Goal: Check status: Check status

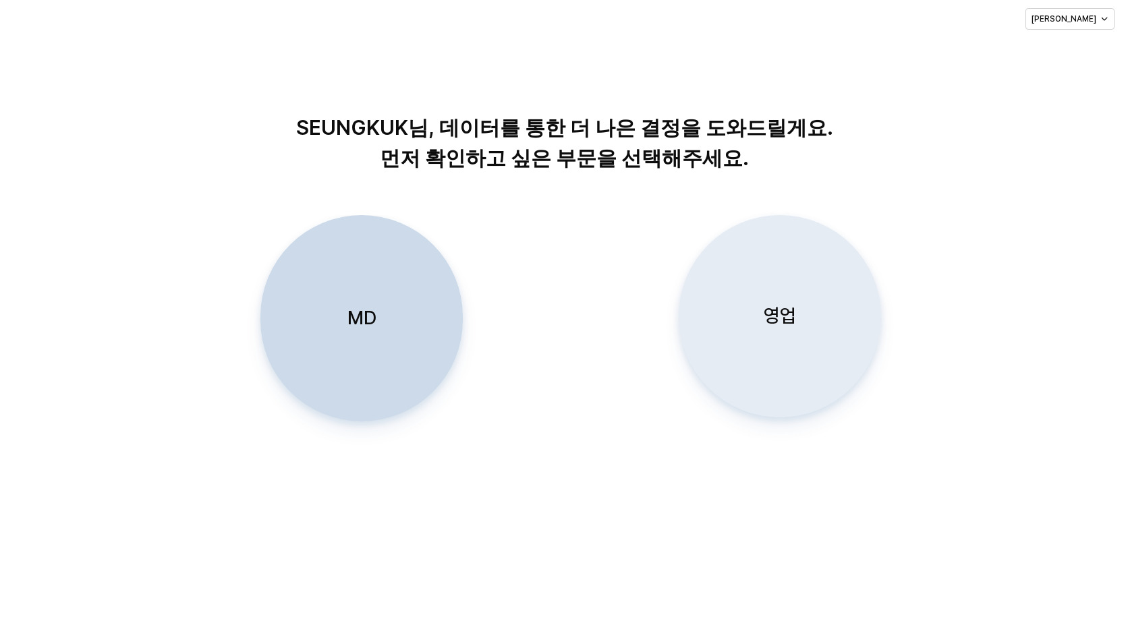
click at [781, 314] on p "영업" at bounding box center [780, 316] width 32 height 25
click at [788, 318] on p "영업" at bounding box center [780, 316] width 32 height 25
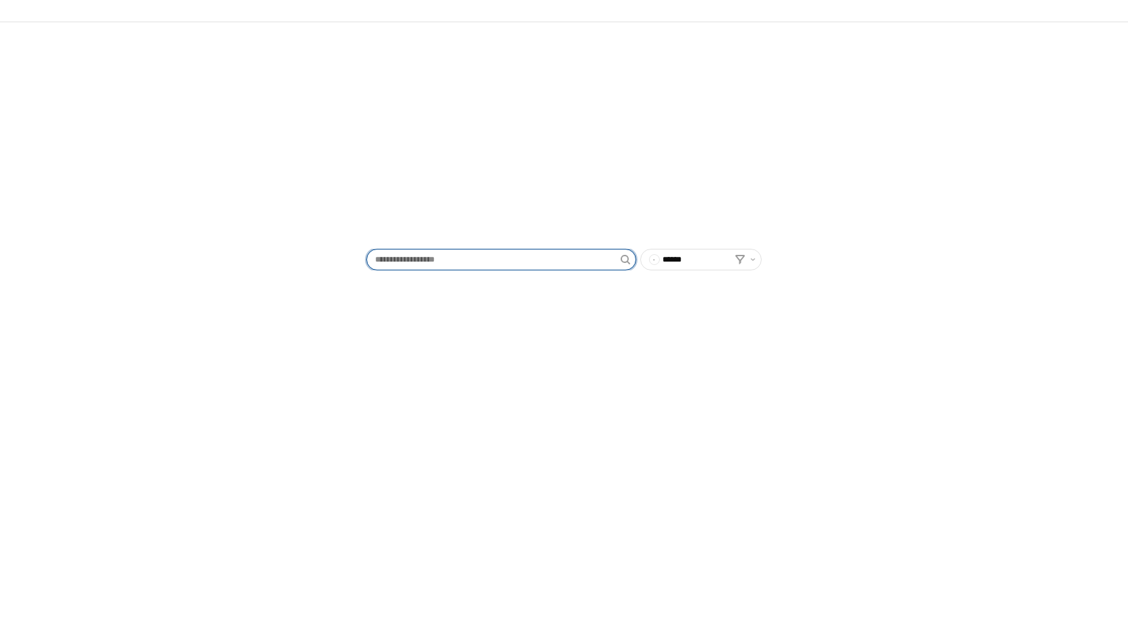
click at [452, 262] on input "App Frame" at bounding box center [494, 260] width 254 height 20
click at [540, 165] on img "App Frame" at bounding box center [563, 165] width 370 height 0
click at [546, 165] on img "App Frame" at bounding box center [563, 165] width 370 height 0
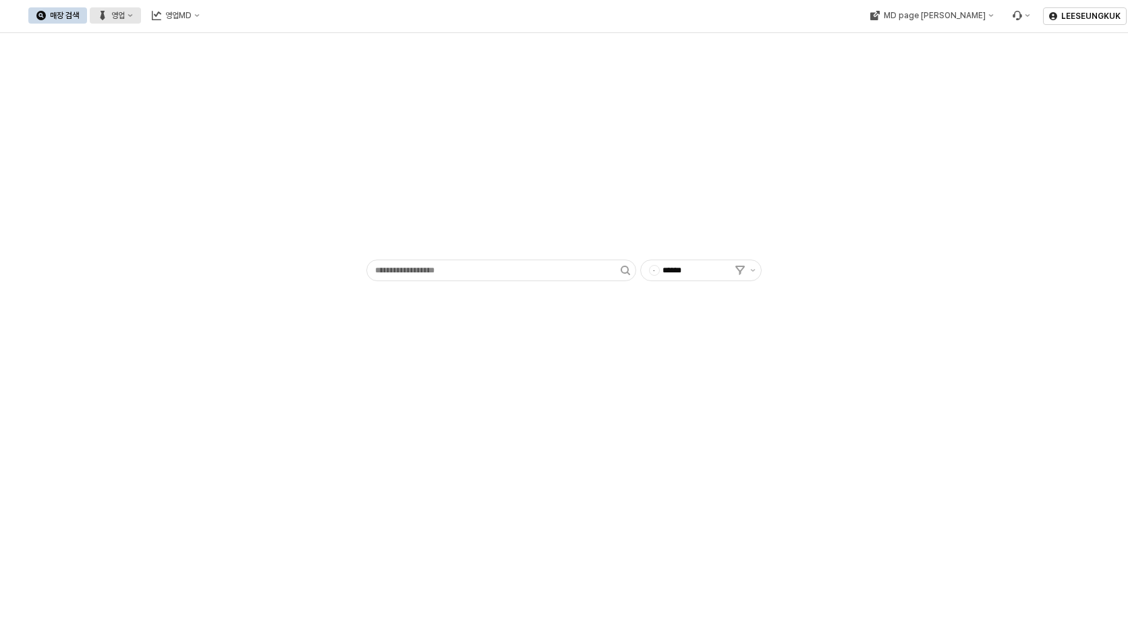
click at [125, 16] on div "영업" at bounding box center [117, 15] width 13 height 9
click at [257, 59] on div "매장상세 현황" at bounding box center [266, 63] width 72 height 11
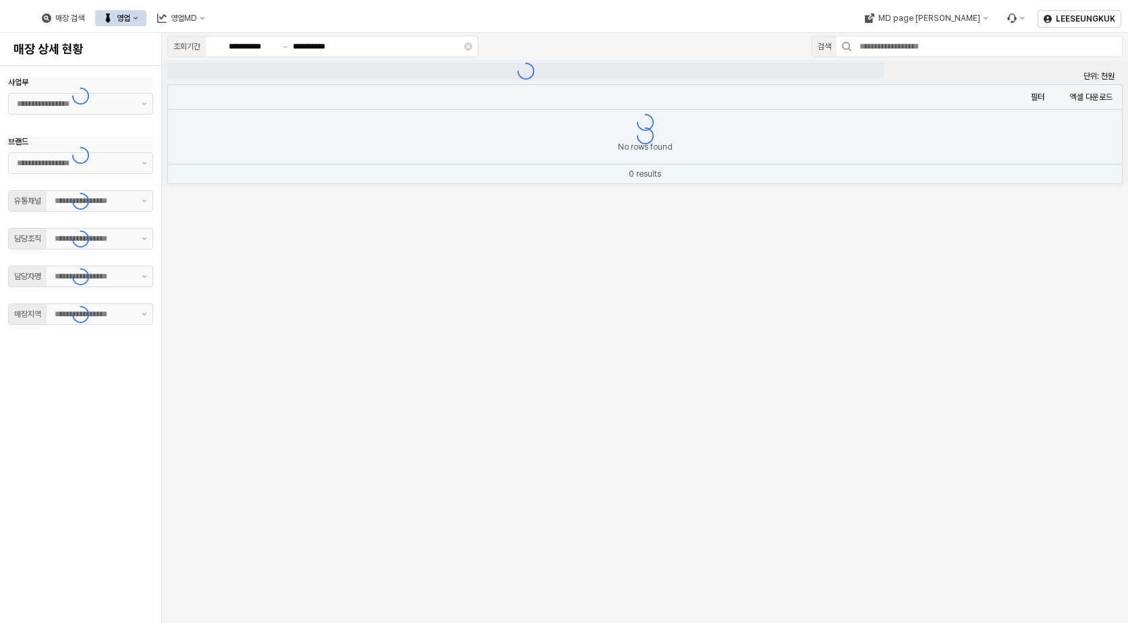
type input "**"
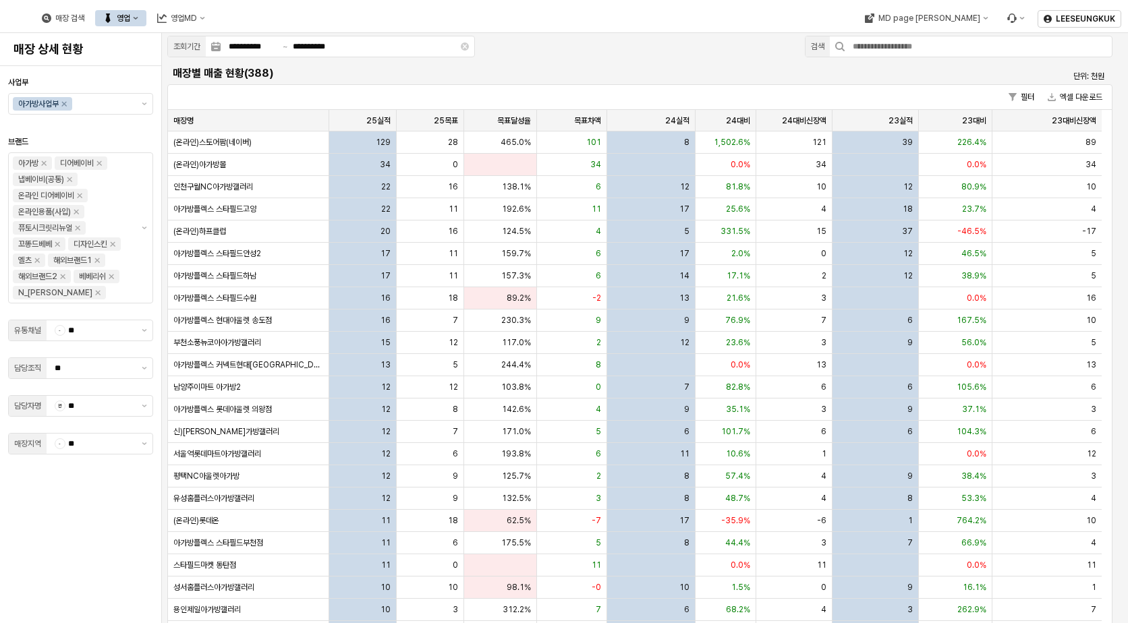
click at [130, 21] on div "영업" at bounding box center [123, 17] width 13 height 9
click at [262, 43] on div "목표매출 달성현황" at bounding box center [271, 43] width 72 height 11
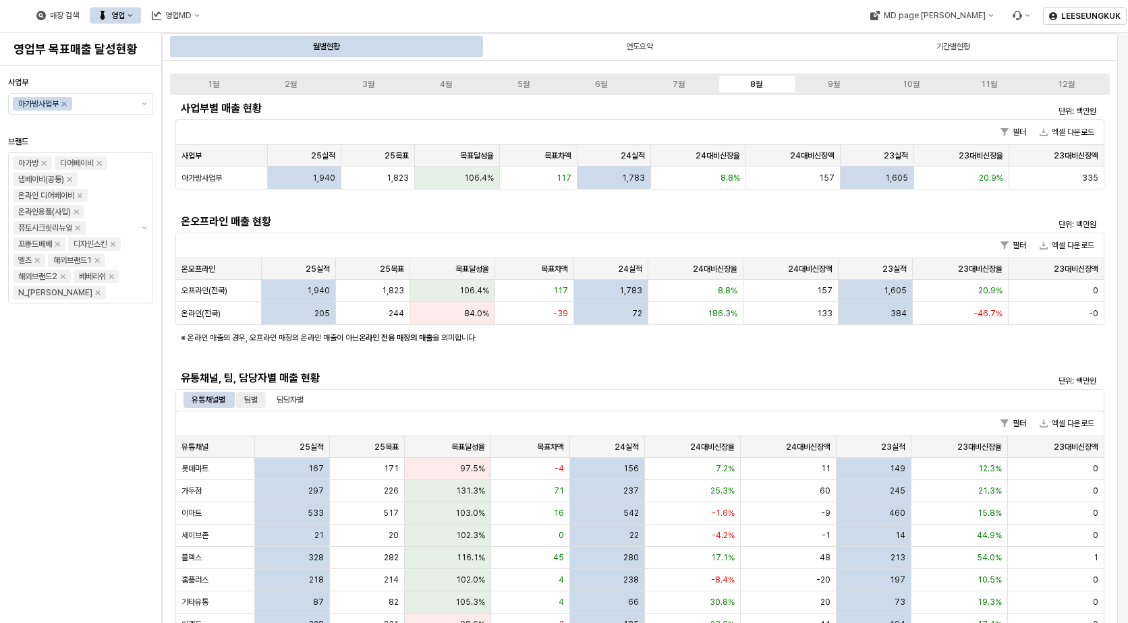
click at [248, 399] on div "팀별" at bounding box center [250, 400] width 13 height 16
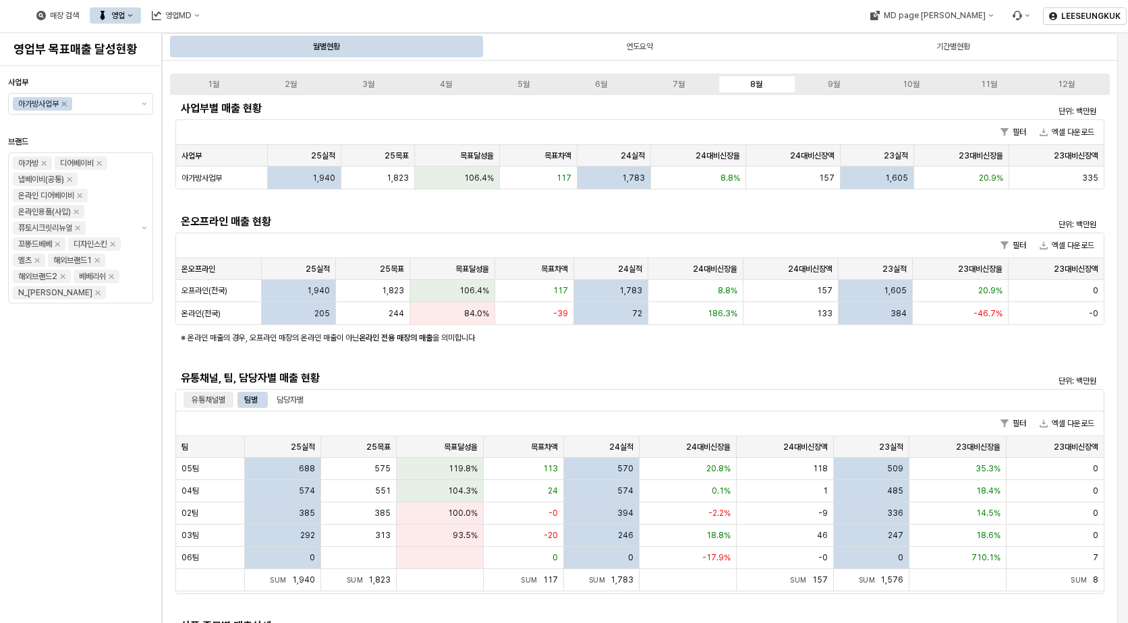
click at [203, 396] on div "유통채널별" at bounding box center [209, 400] width 34 height 16
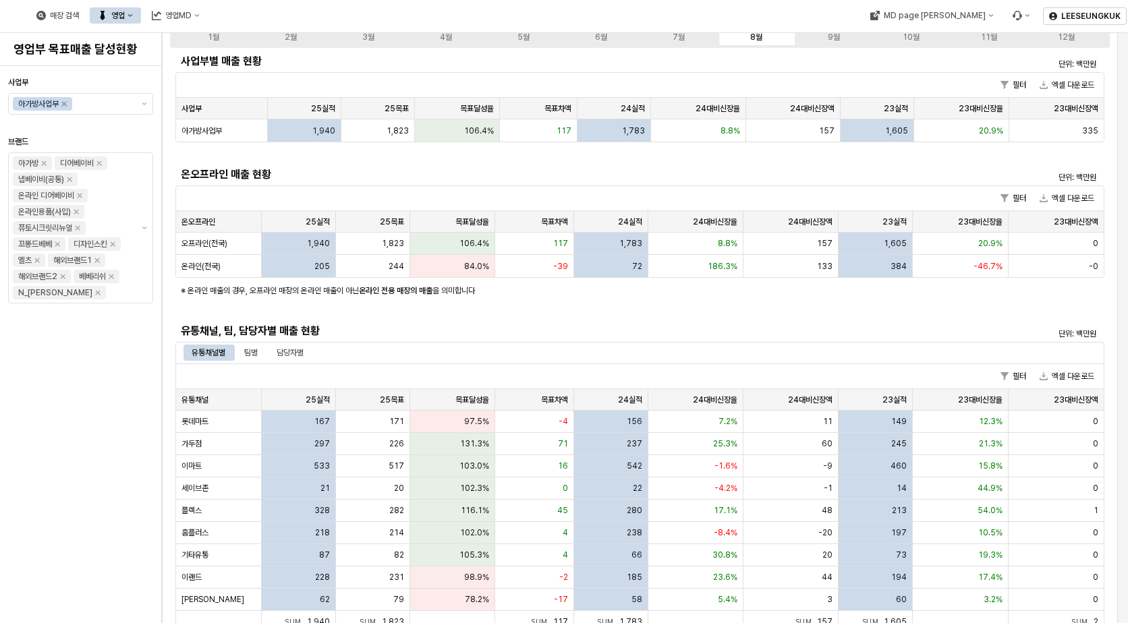
scroll to position [67, 0]
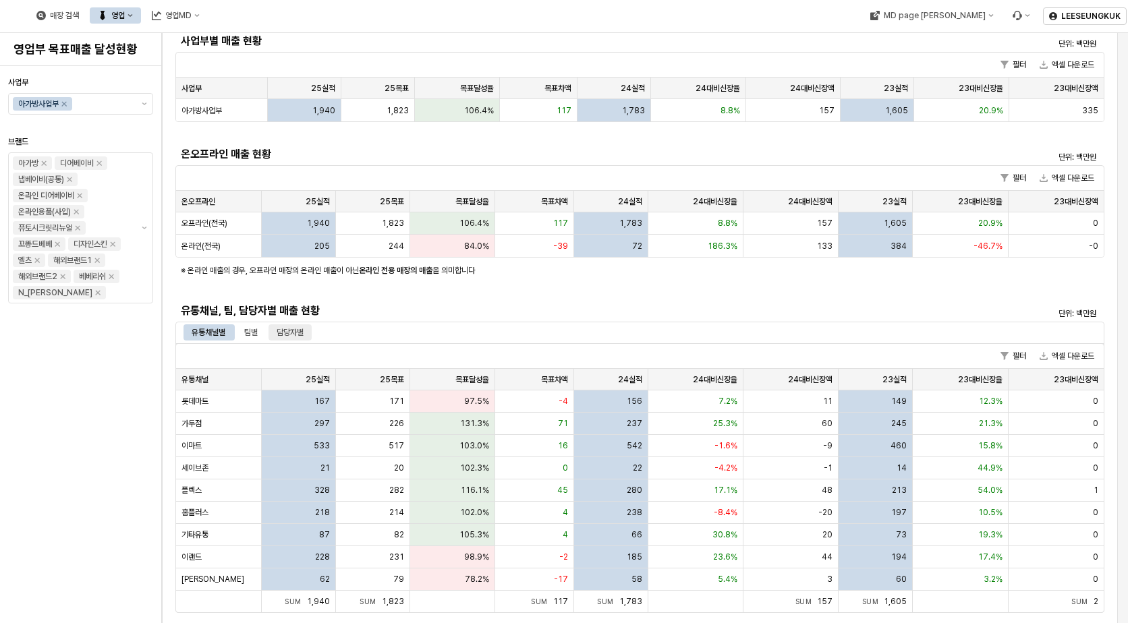
click at [279, 331] on div "담당자별" at bounding box center [290, 333] width 27 height 16
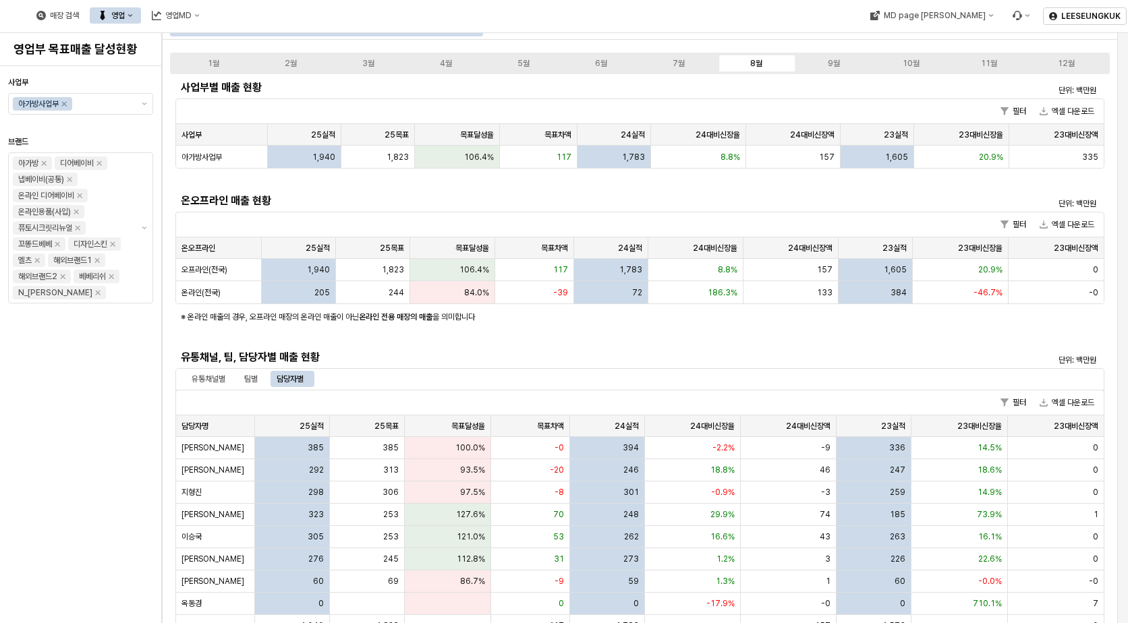
scroll to position [0, 0]
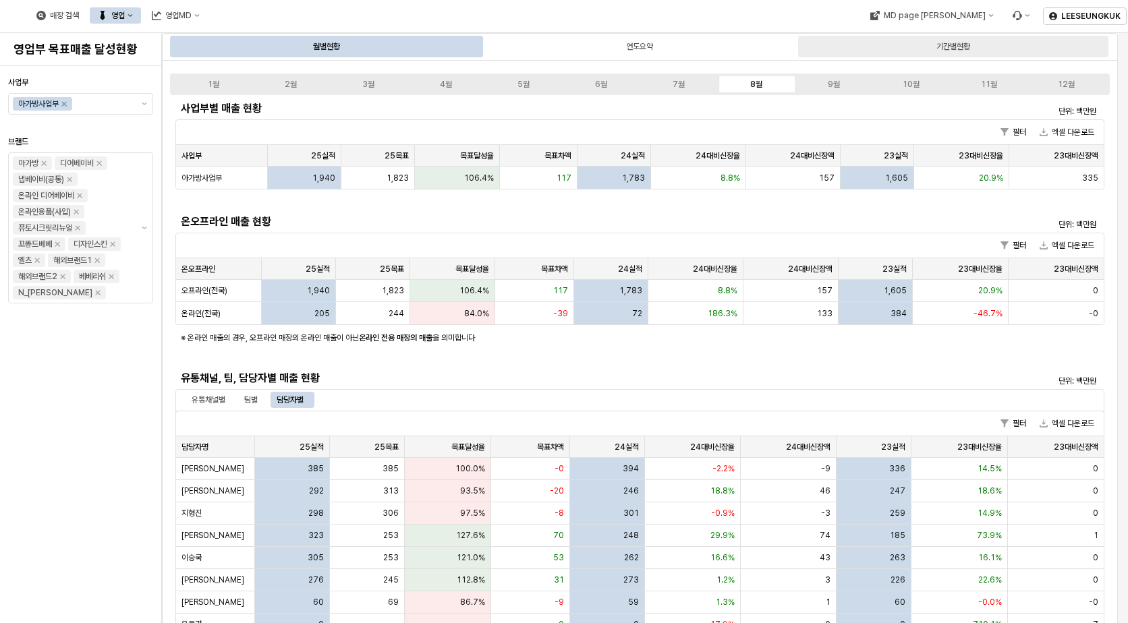
click at [928, 47] on div "기간별현황" at bounding box center [953, 47] width 310 height 22
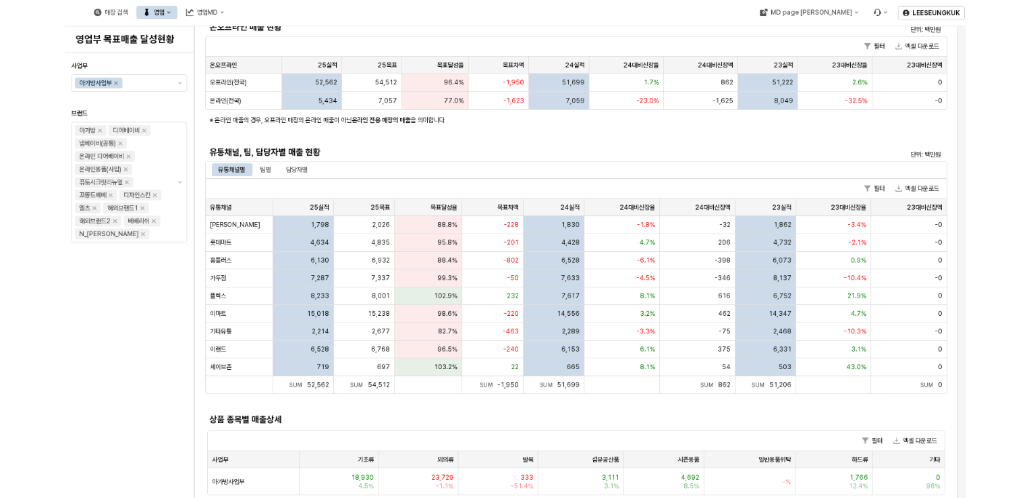
scroll to position [270, 0]
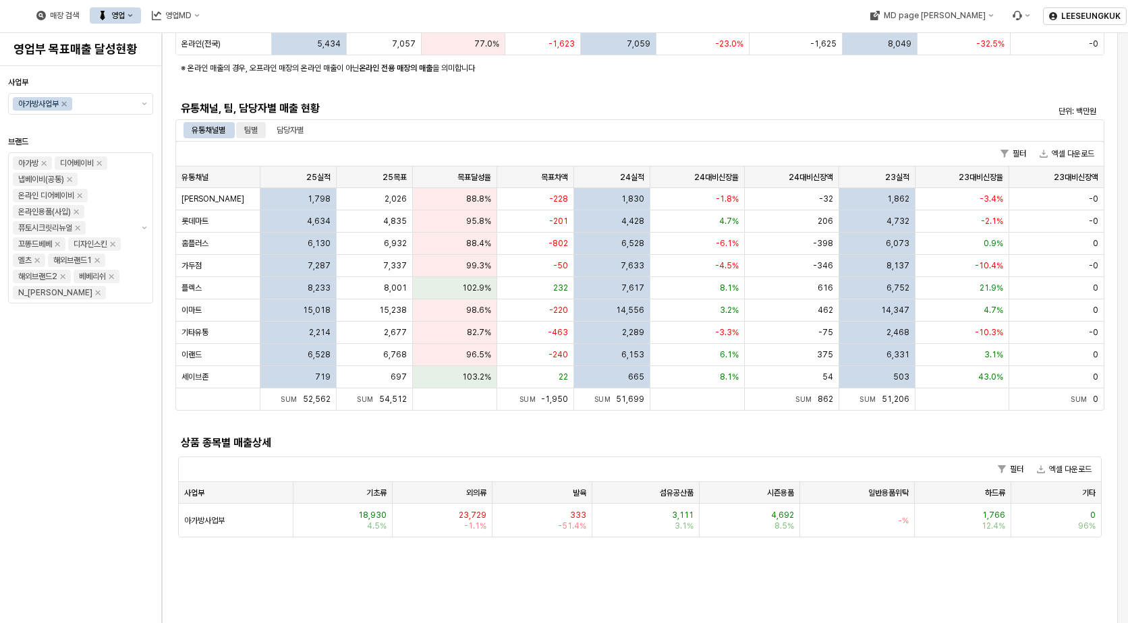
click at [253, 136] on div "팀별" at bounding box center [250, 130] width 13 height 16
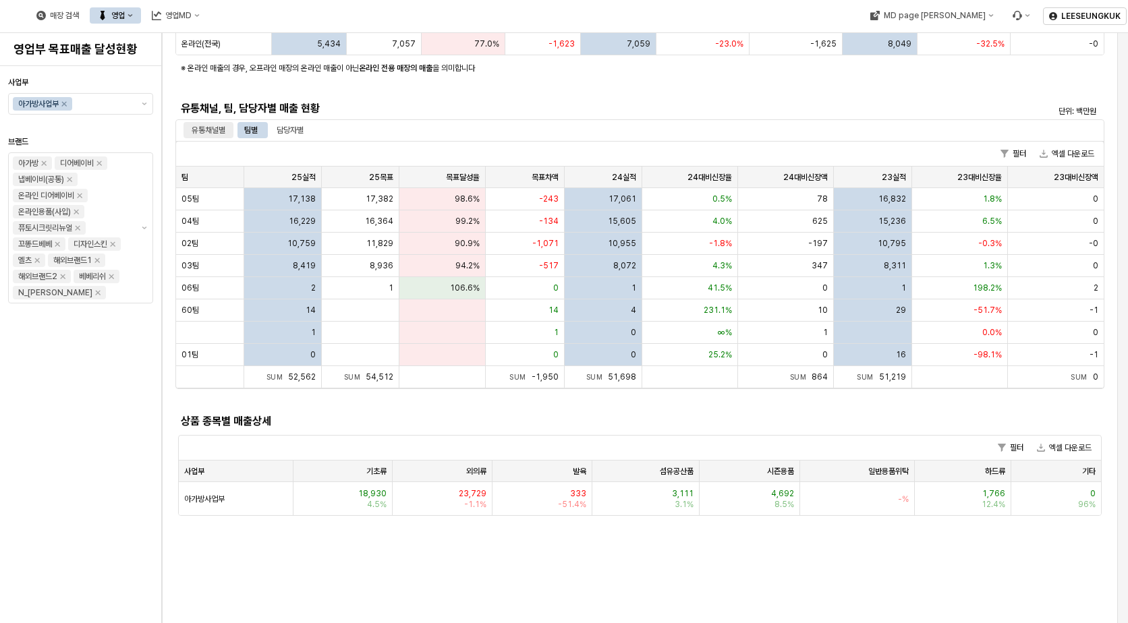
click at [208, 128] on div "유통채널별" at bounding box center [209, 130] width 34 height 16
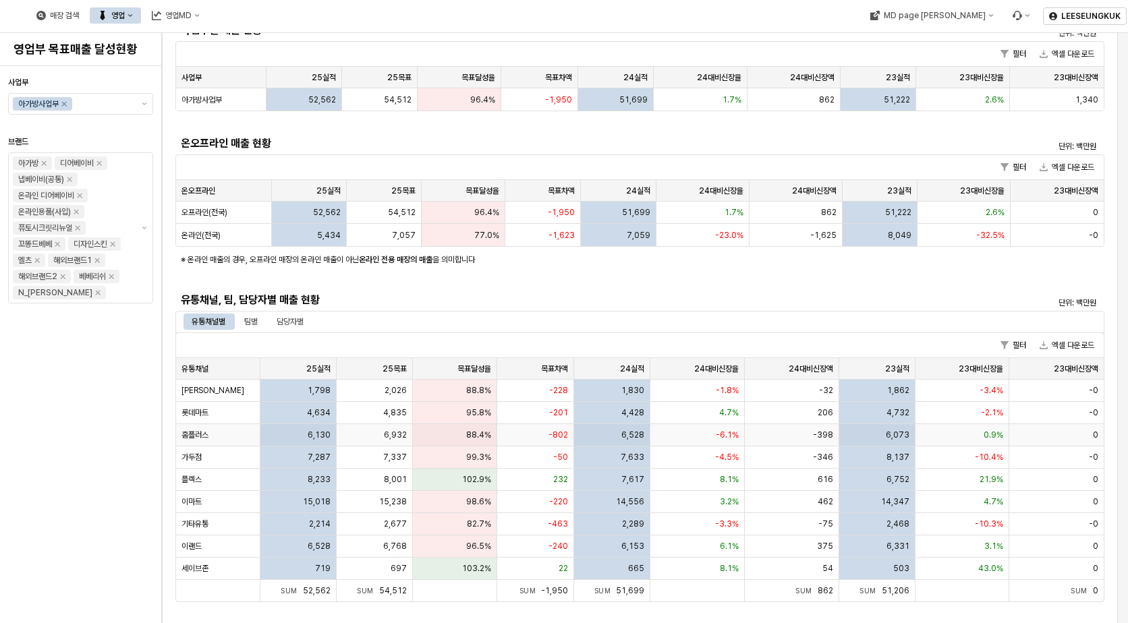
scroll to position [0, 0]
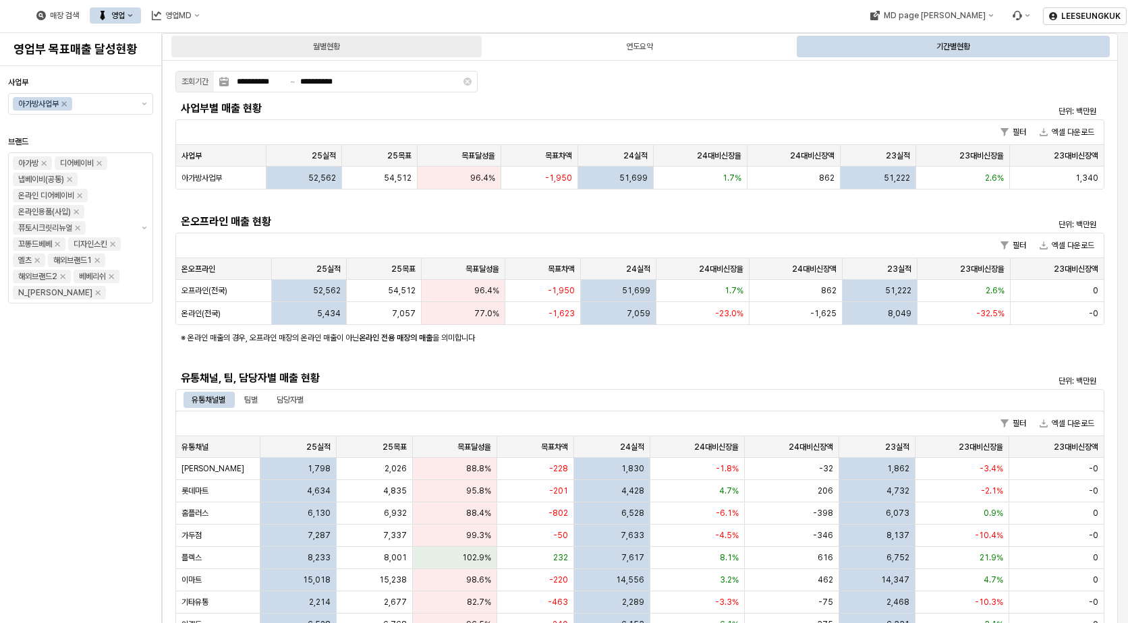
click at [397, 47] on div "월별현황" at bounding box center [326, 47] width 310 height 22
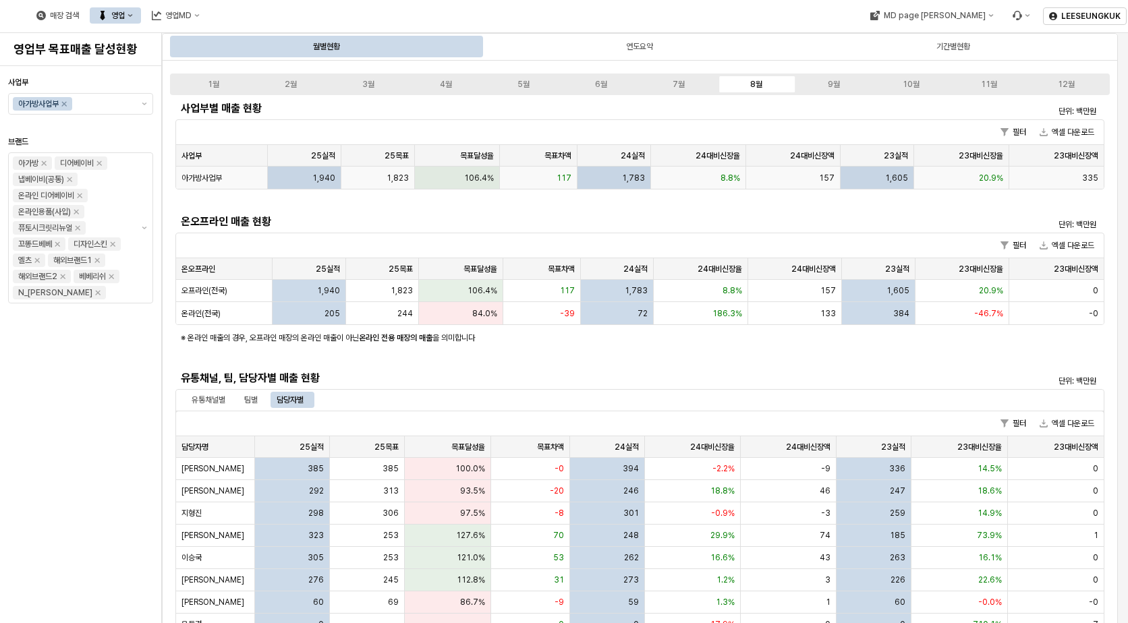
scroll to position [270, 0]
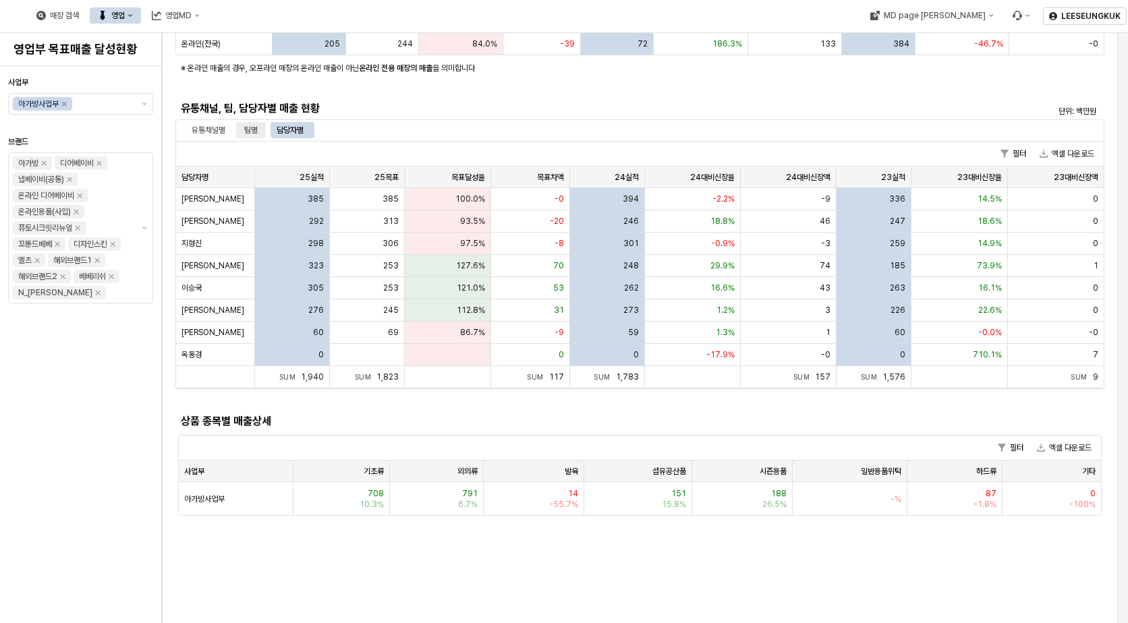
click at [250, 130] on div "팀별" at bounding box center [250, 130] width 13 height 16
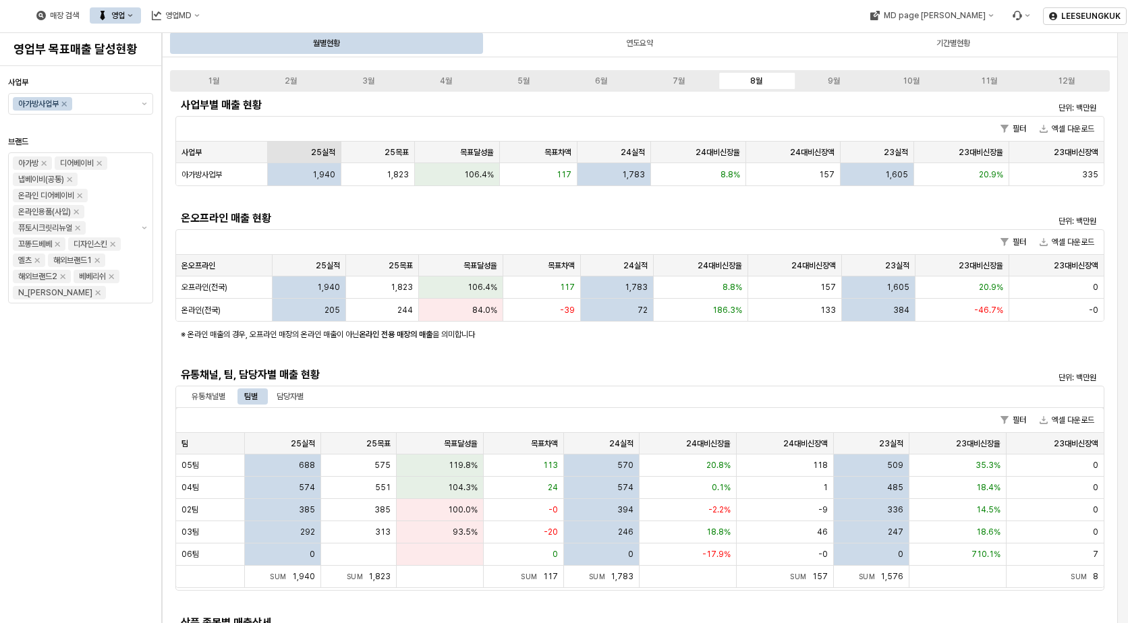
scroll to position [0, 0]
